Goal: Information Seeking & Learning: Learn about a topic

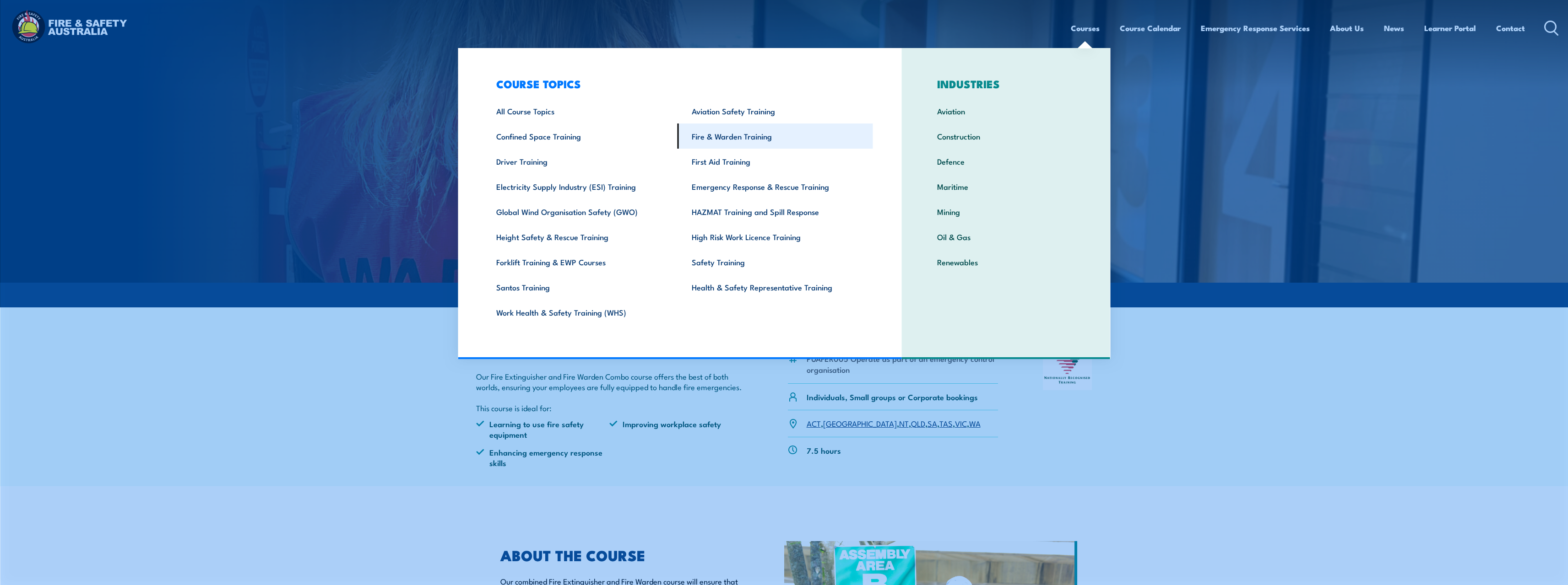
click at [689, 142] on link "Fire & Warden Training" at bounding box center [775, 136] width 196 height 26
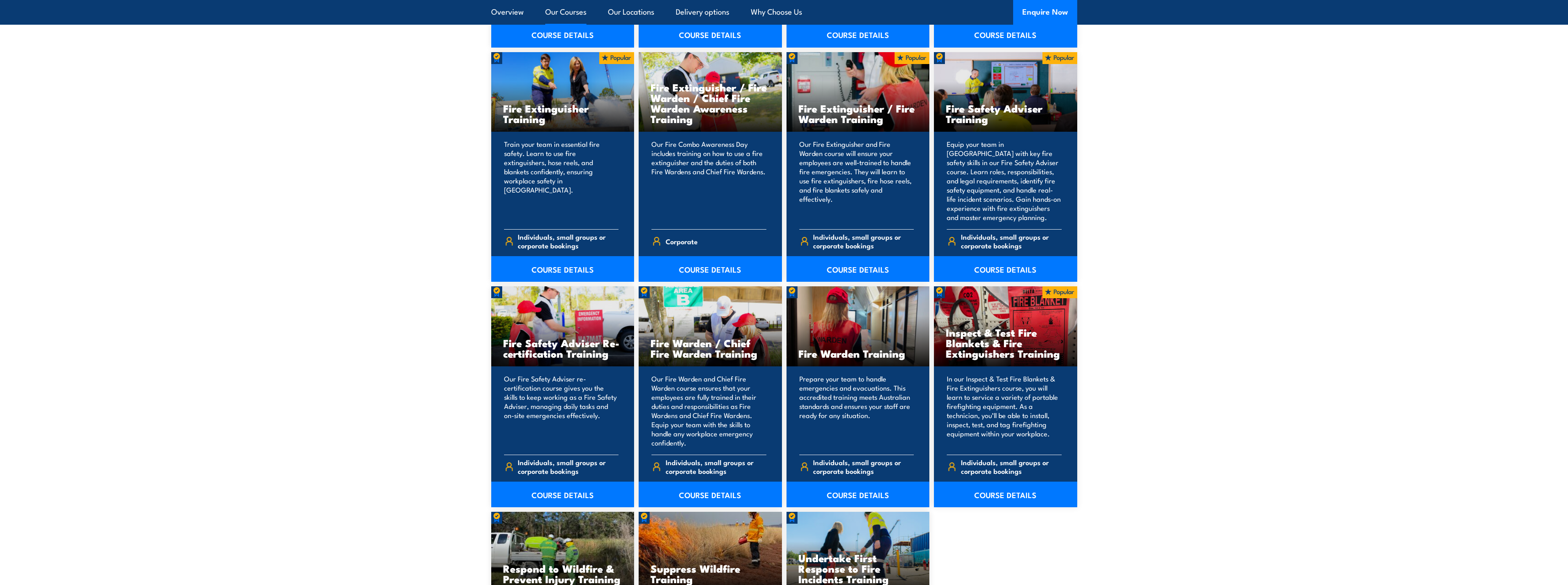
scroll to position [1007, 0]
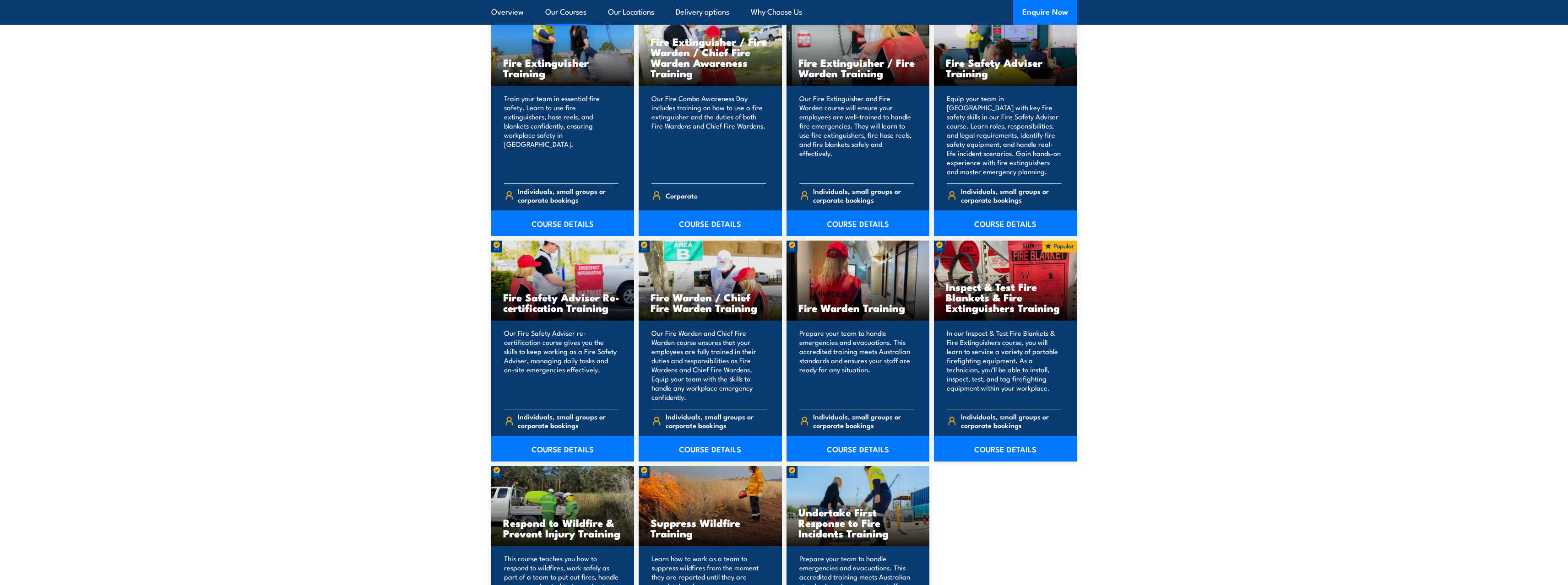
click at [721, 447] on link "COURSE DETAILS" at bounding box center [710, 448] width 143 height 26
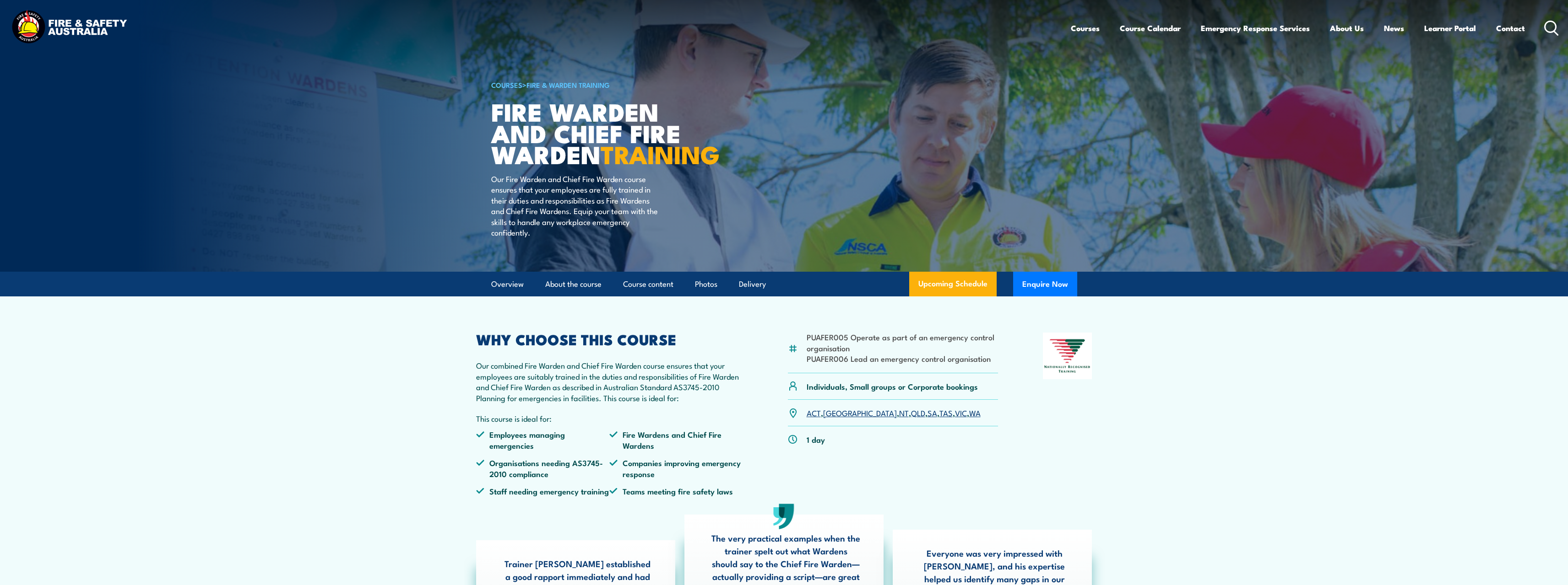
scroll to position [46, 0]
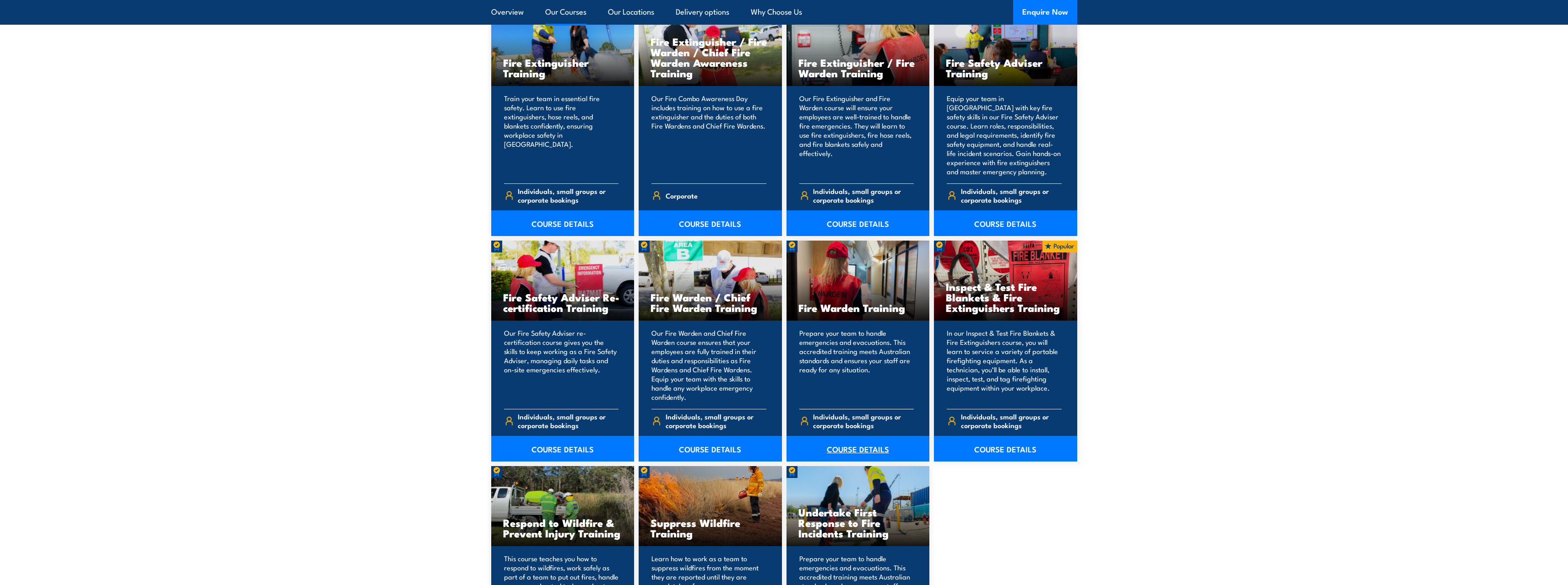
click at [855, 446] on link "COURSE DETAILS" at bounding box center [857, 448] width 143 height 26
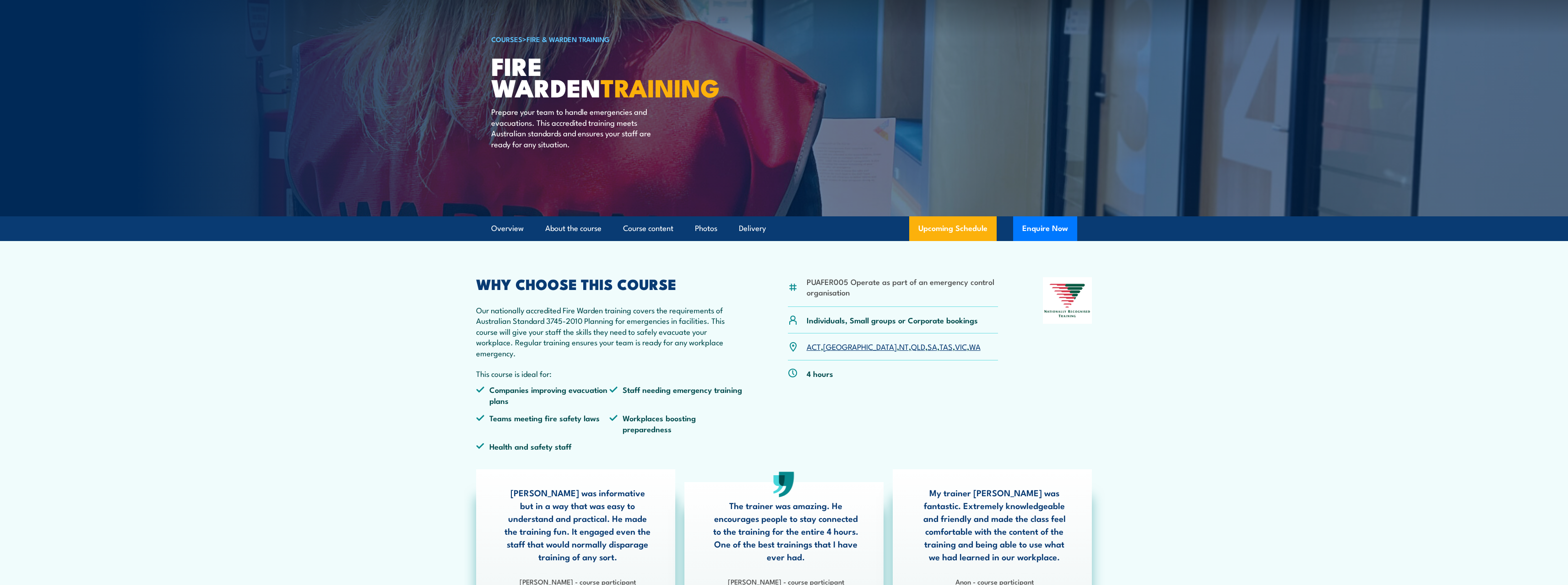
scroll to position [91, 0]
